Goal: Task Accomplishment & Management: Use online tool/utility

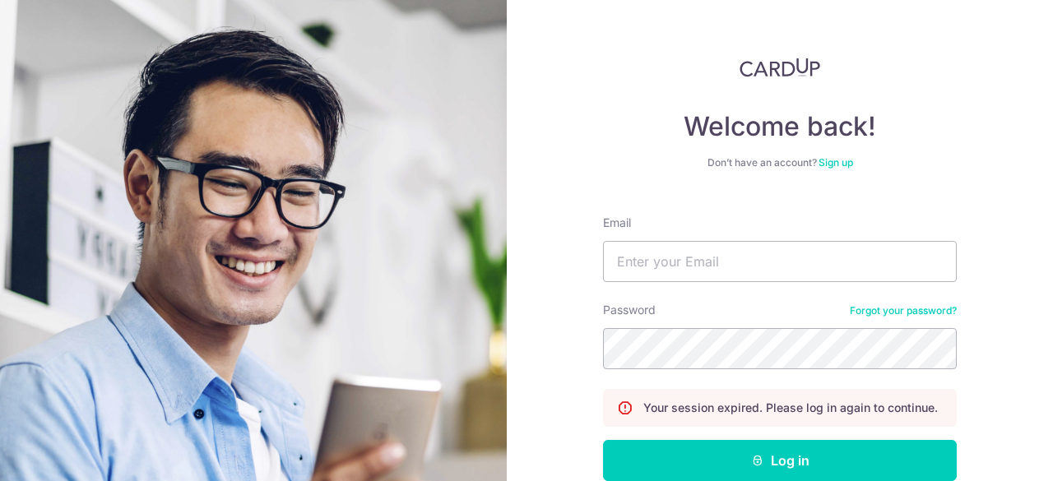
type input "[EMAIL_ADDRESS][DOMAIN_NAME]"
click at [603, 440] on button "Log in" at bounding box center [780, 460] width 354 height 41
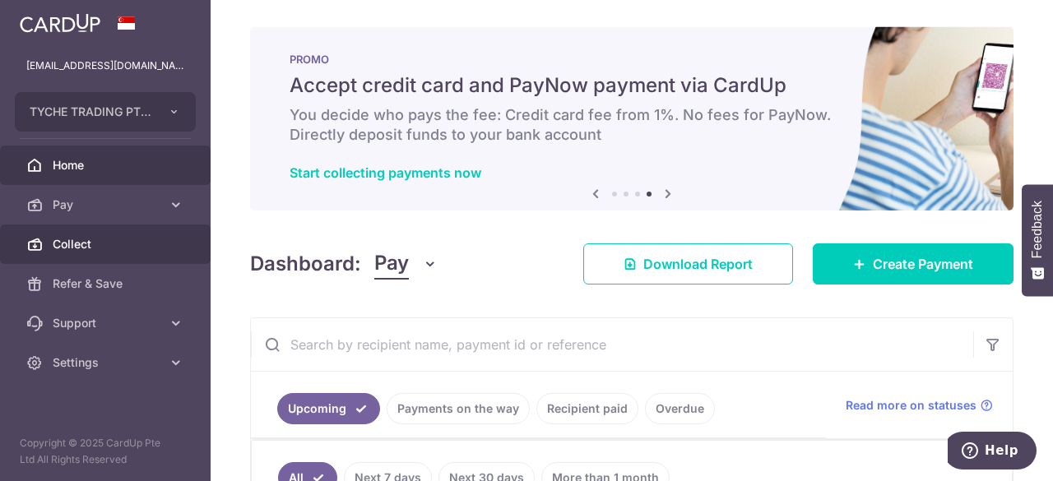
click at [91, 246] on span "Collect" at bounding box center [107, 244] width 109 height 16
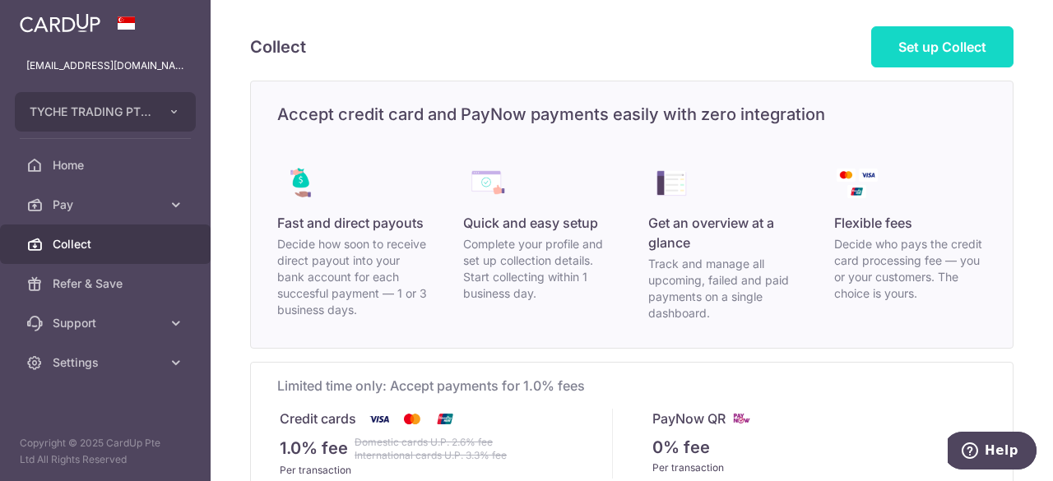
click at [908, 44] on span "Set up Collect" at bounding box center [943, 47] width 88 height 16
click at [901, 59] on link "Set up Collect" at bounding box center [942, 46] width 142 height 41
